Goal: Task Accomplishment & Management: Use online tool/utility

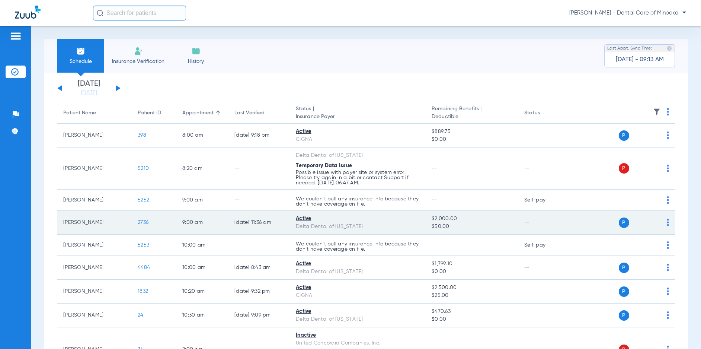
click at [667, 221] on img at bounding box center [668, 221] width 2 height 7
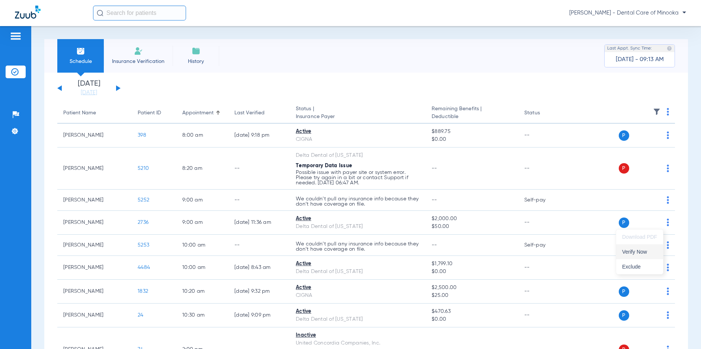
click at [646, 250] on span "Verify Now" at bounding box center [639, 251] width 35 height 5
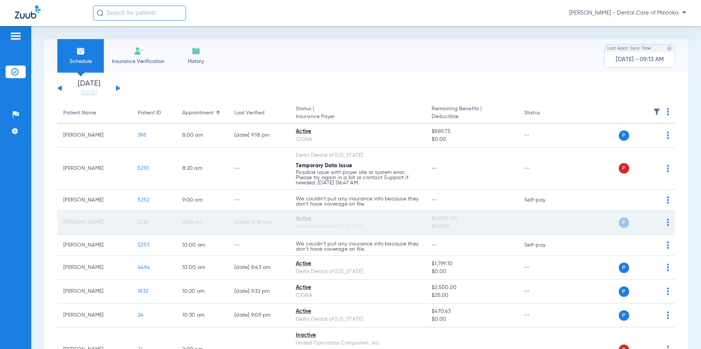
click at [96, 222] on td "[PERSON_NAME]" at bounding box center [94, 223] width 74 height 24
click at [665, 224] on td "P S" at bounding box center [621, 223] width 106 height 24
click at [667, 224] on img at bounding box center [668, 221] width 2 height 7
click at [662, 224] on div at bounding box center [350, 174] width 701 height 349
click at [667, 221] on img at bounding box center [668, 221] width 2 height 7
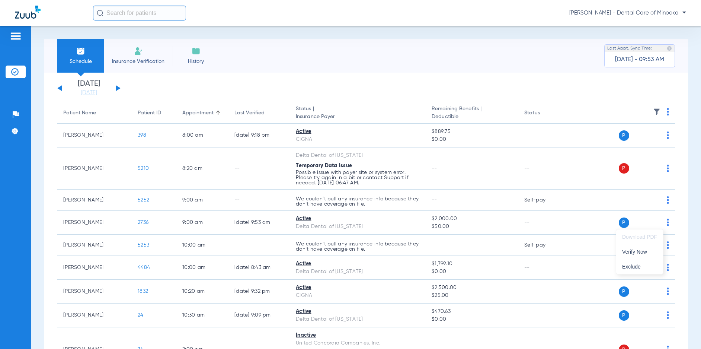
click at [140, 221] on div at bounding box center [350, 174] width 701 height 349
click at [140, 221] on span "2736" at bounding box center [143, 221] width 11 height 5
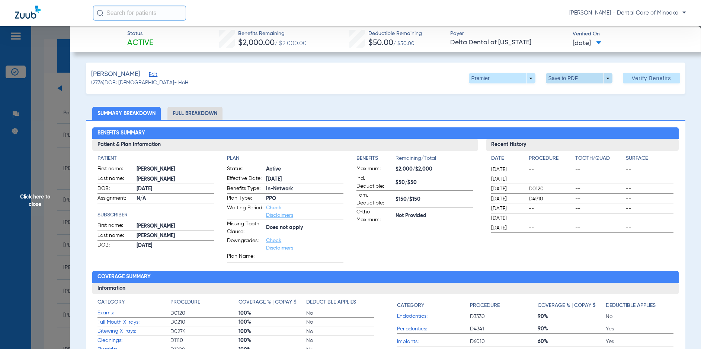
click at [576, 81] on span at bounding box center [579, 78] width 18 height 18
click at [574, 92] on span "Save to PDF" at bounding box center [575, 92] width 29 height 5
click at [606, 46] on div "Creating PDF" at bounding box center [636, 47] width 86 height 7
